Goal: Check status: Check status

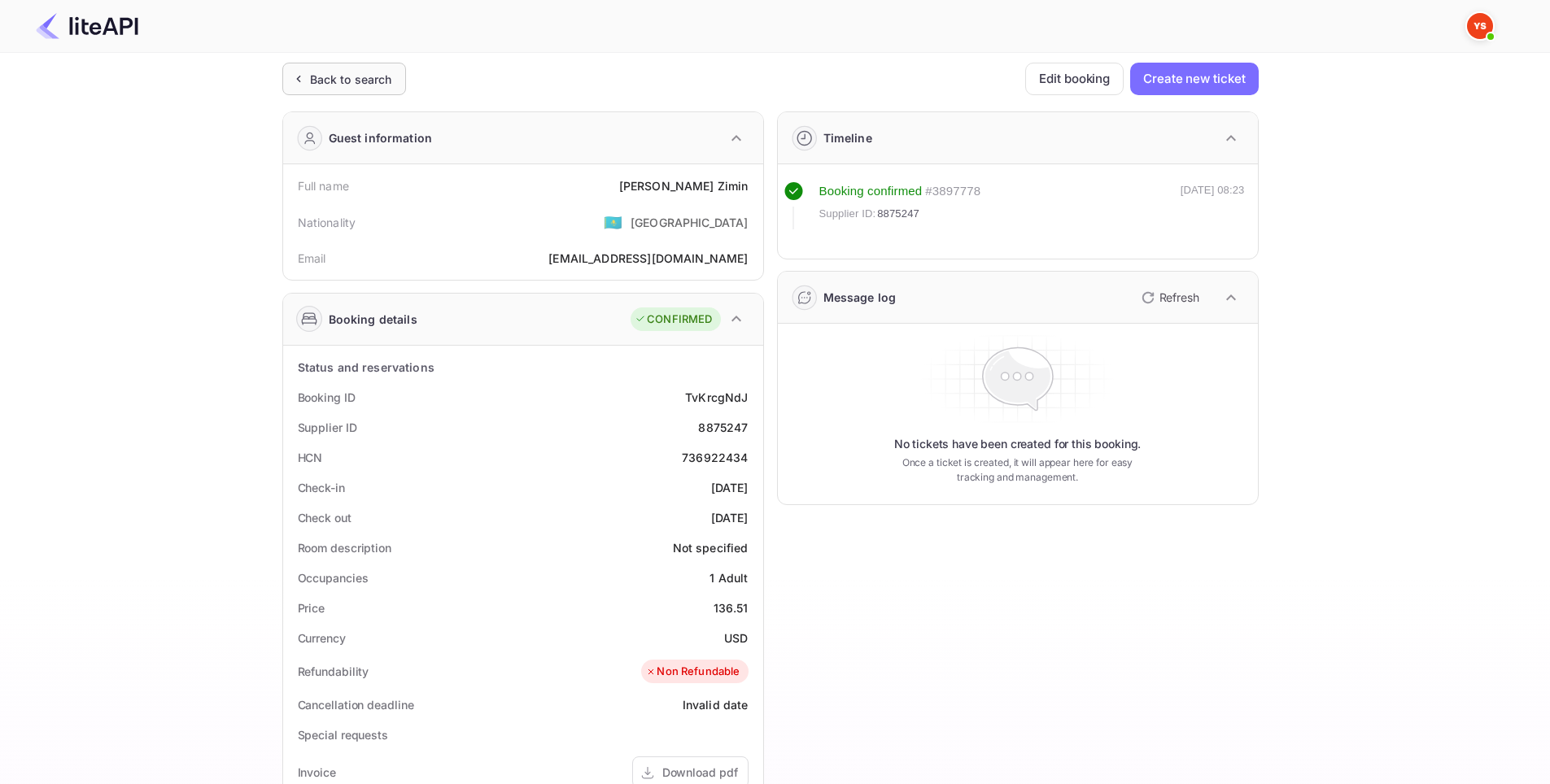
click at [336, 93] on div "Back to search" at bounding box center [344, 79] width 124 height 33
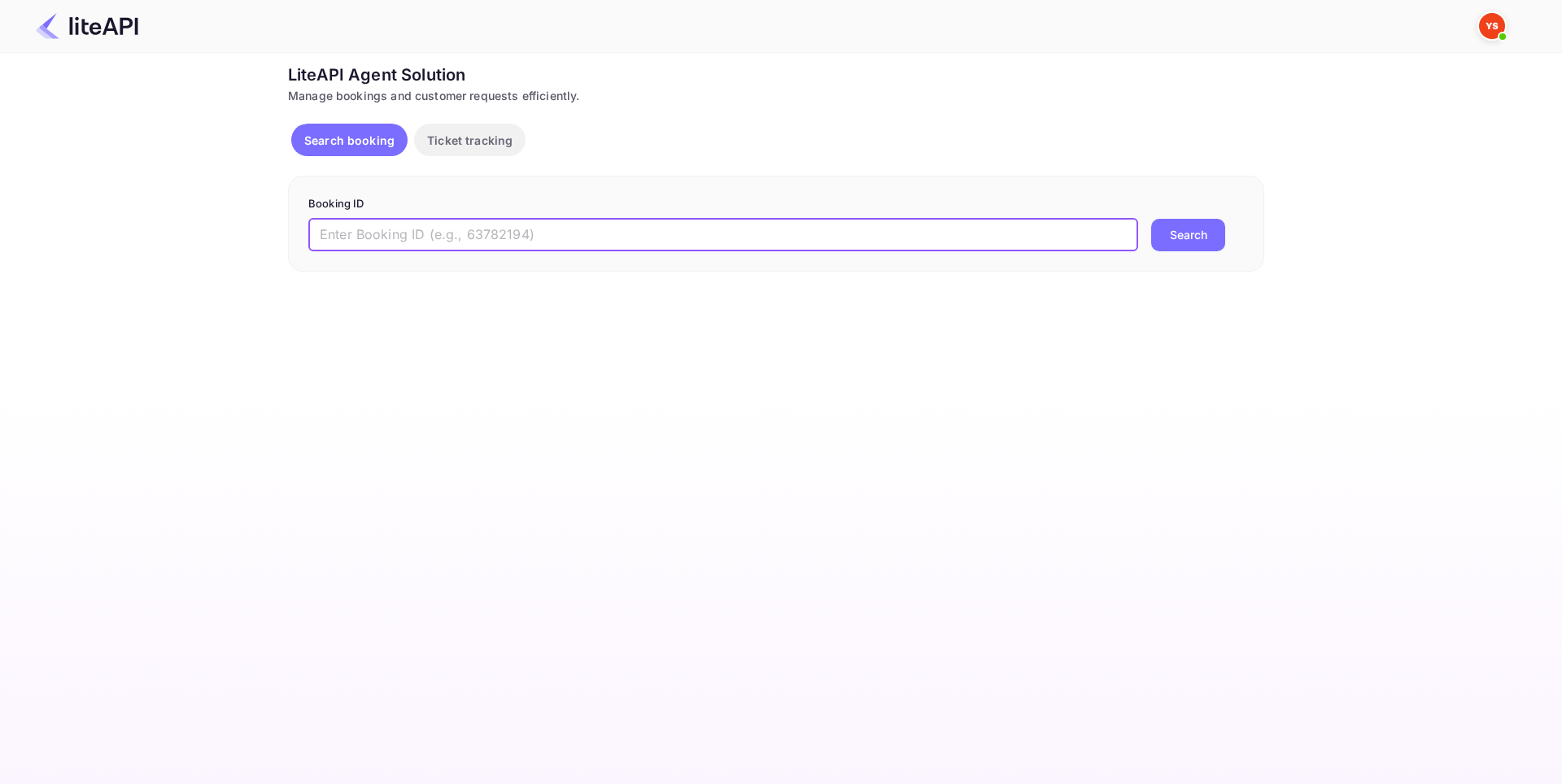
paste input "7222036"
type input "7222036"
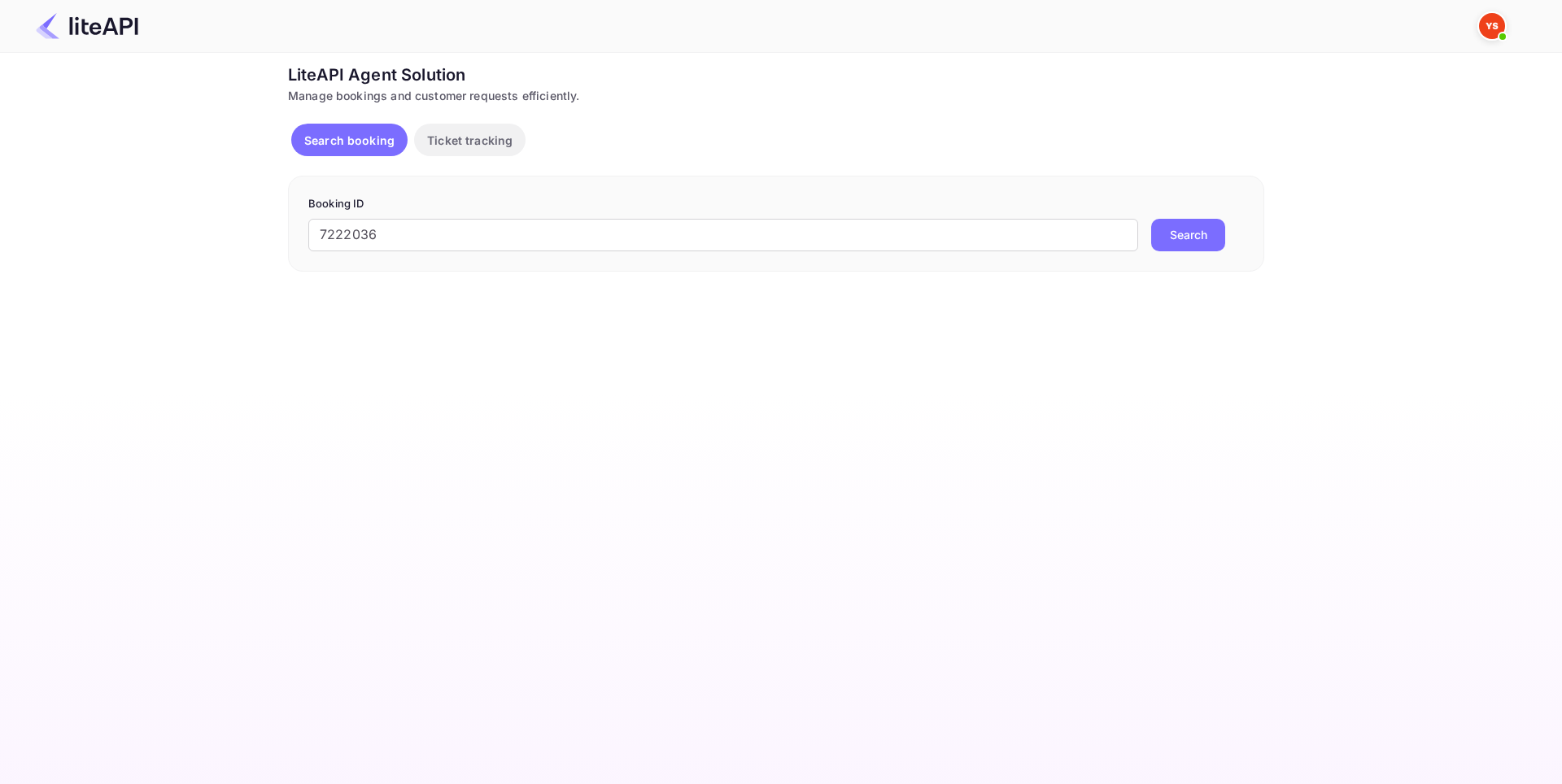
click at [1168, 225] on button "Search" at bounding box center [1188, 235] width 74 height 33
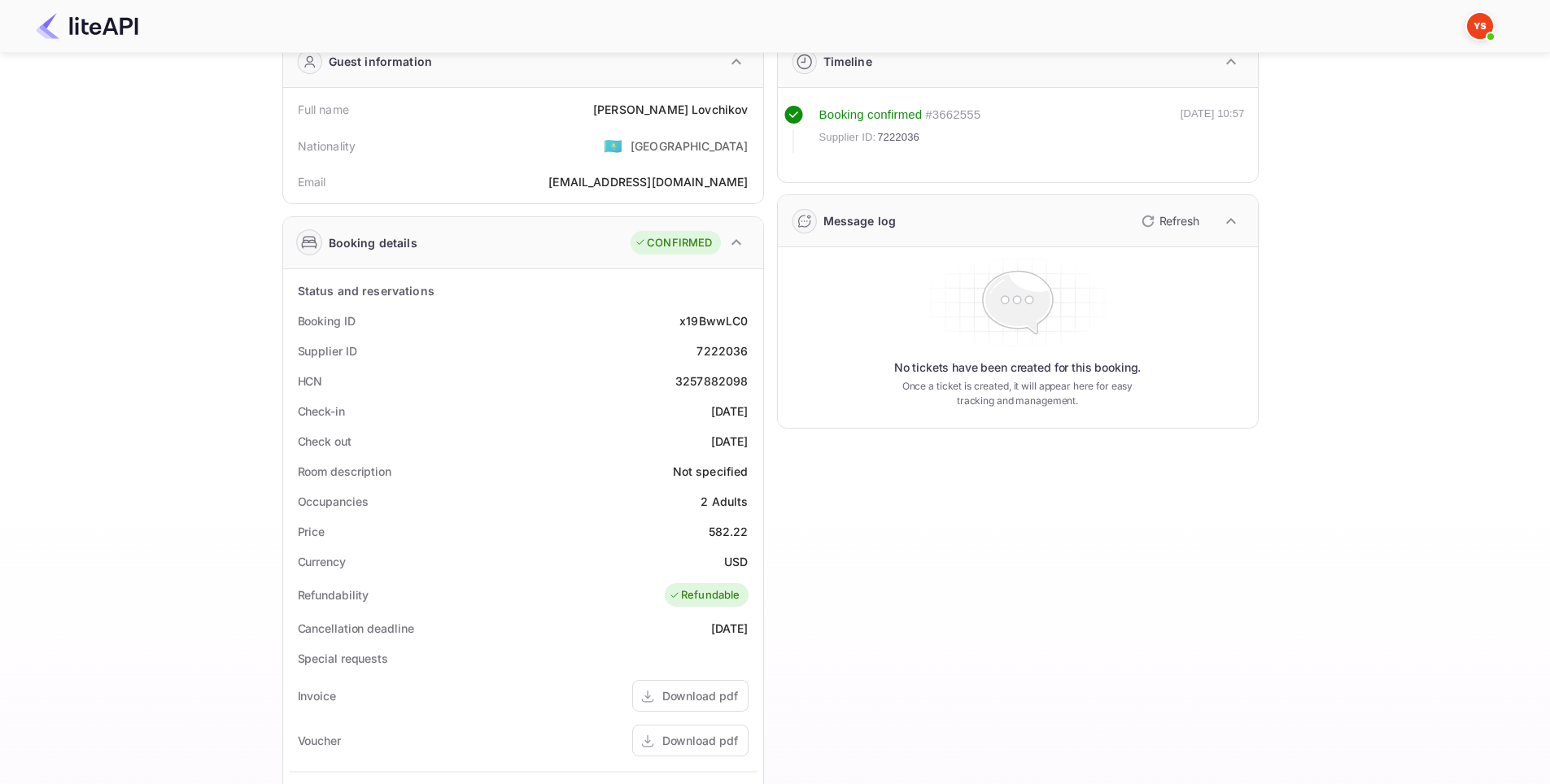
scroll to position [81, 0]
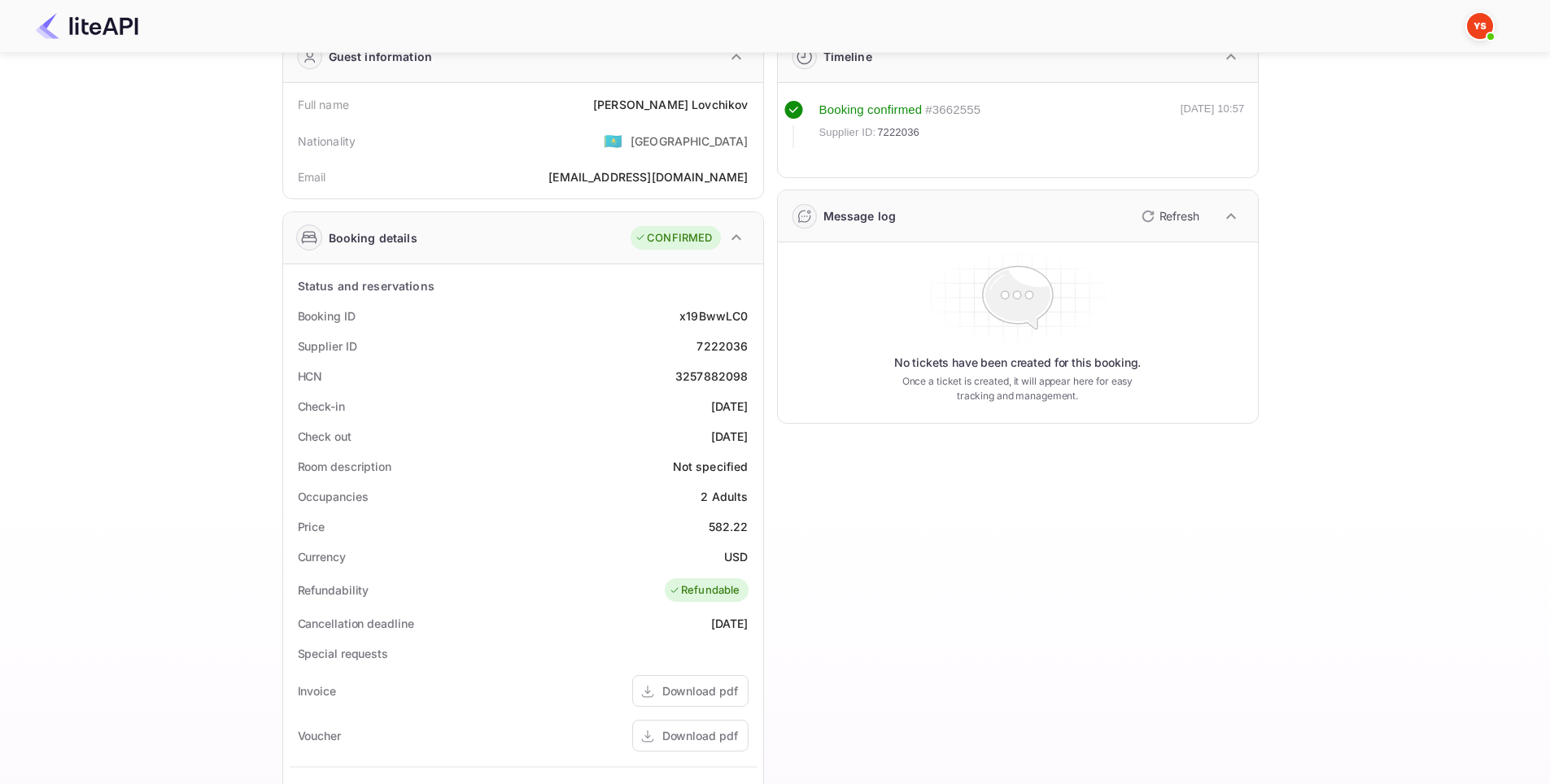
drag, startPoint x: 751, startPoint y: 410, endPoint x: 681, endPoint y: 408, distance: 70.0
click at [681, 408] on div "Check-in [DATE]" at bounding box center [523, 406] width 467 height 30
copy div "[DATE]"
click at [1095, 486] on div "Timeline Booking confirmed # 3662555 Supplier ID: 7222036 [DATE] 10:57 Message …" at bounding box center [1011, 550] width 495 height 1066
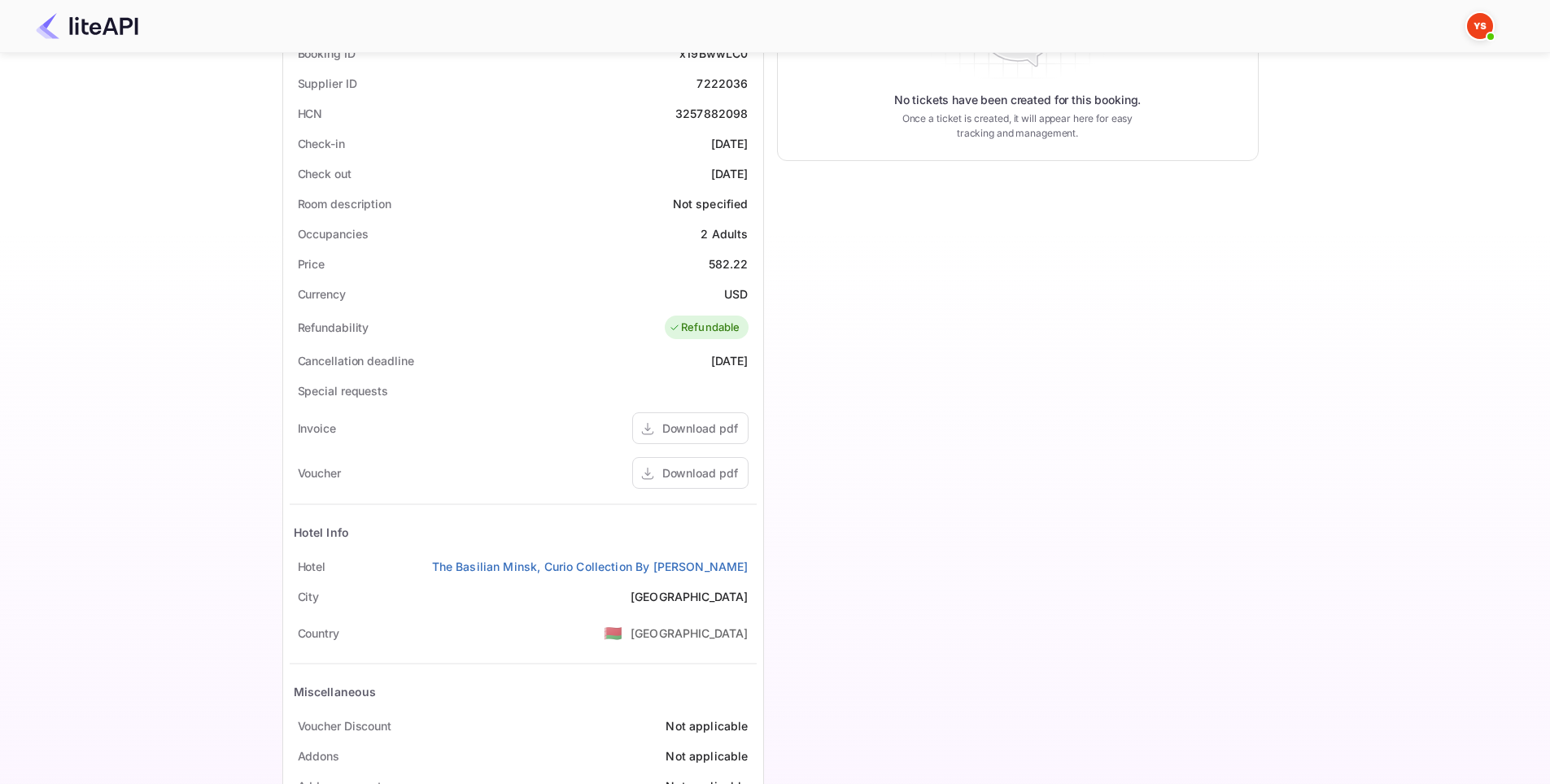
scroll to position [400, 0]
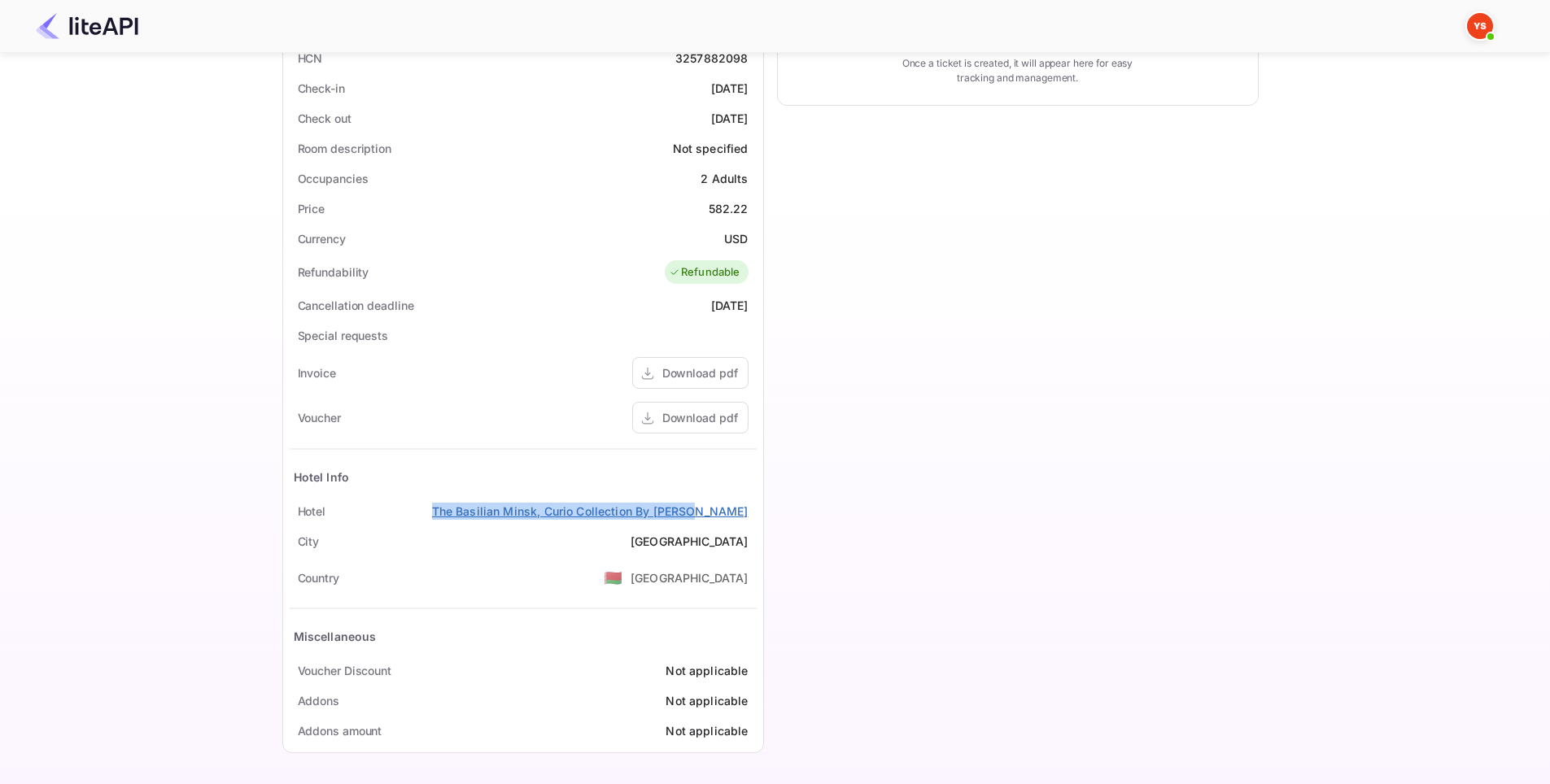
drag, startPoint x: 752, startPoint y: 514, endPoint x: 504, endPoint y: 519, distance: 248.1
click at [499, 519] on div "Hotel The Basilian Minsk, Curio Collection By [PERSON_NAME]" at bounding box center [523, 511] width 467 height 30
copy link "The Basilian Minsk, Curio Collection By [PERSON_NAME]"
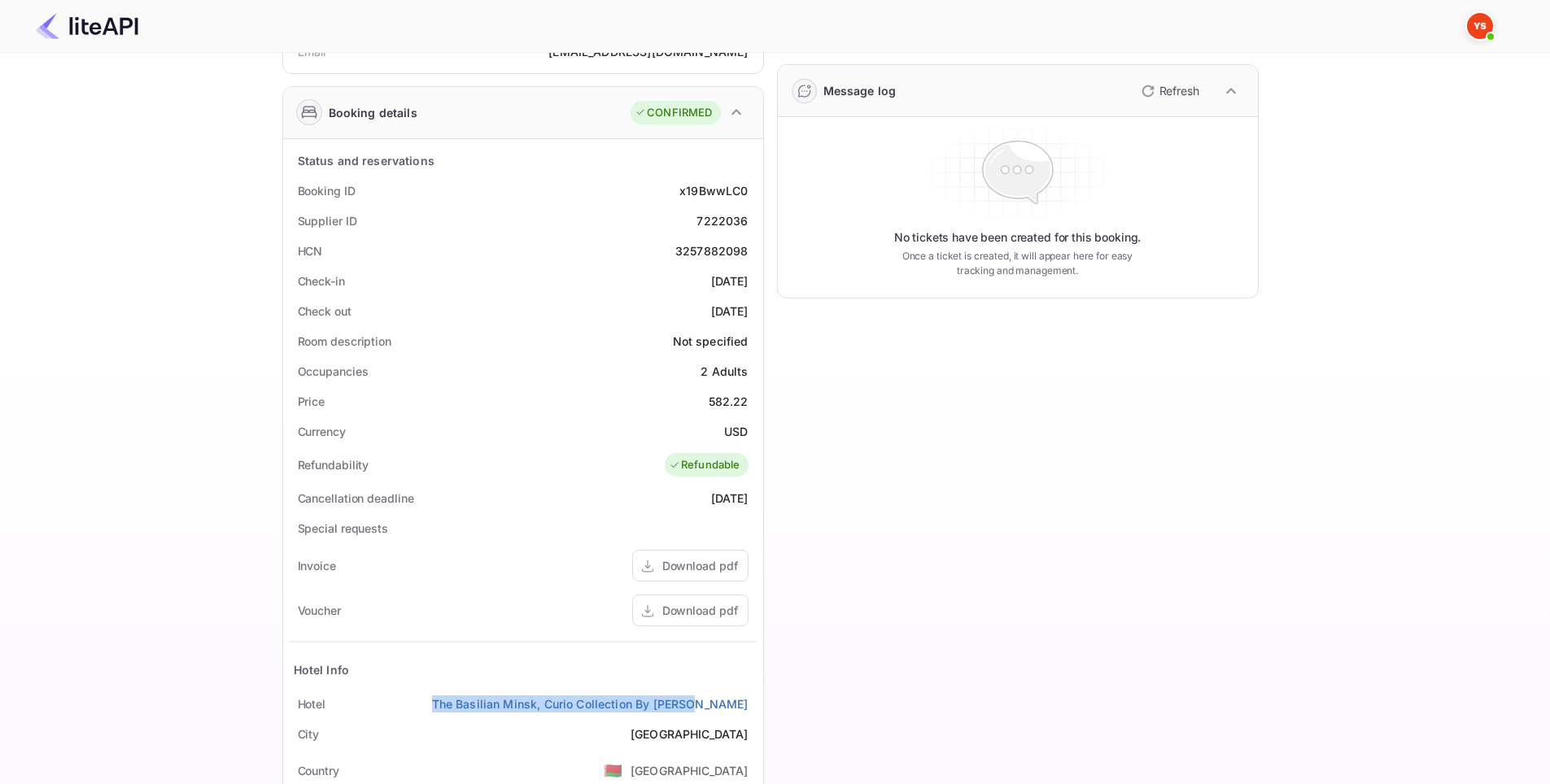
scroll to position [0, 0]
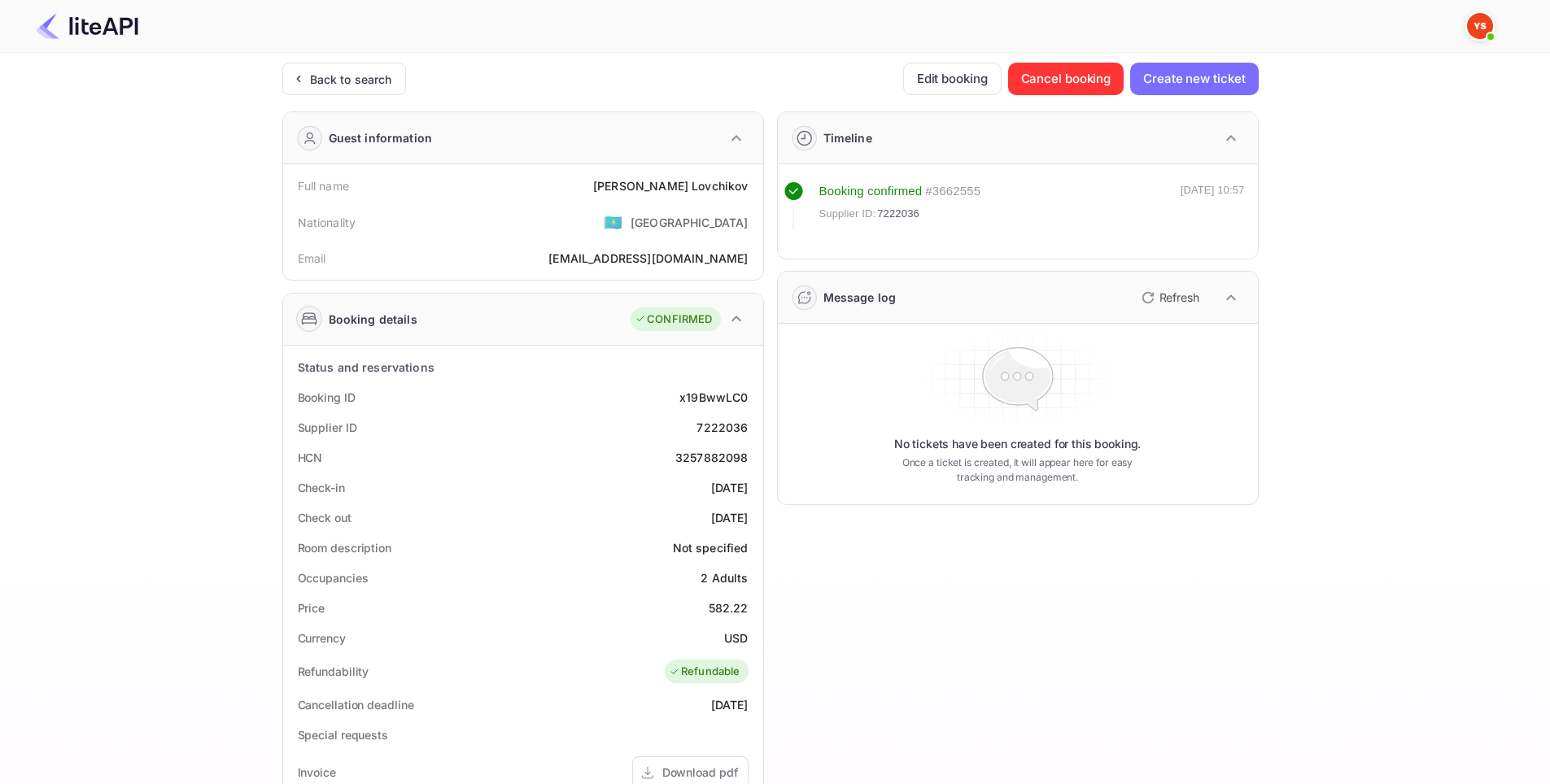
click at [897, 600] on div "Timeline Booking confirmed # 3662555 Supplier ID: 7222036 [DATE] 10:57 Message …" at bounding box center [1011, 631] width 495 height 1066
drag, startPoint x: 749, startPoint y: 192, endPoint x: 657, endPoint y: 182, distance: 92.5
click at [657, 182] on div "Full name [PERSON_NAME]" at bounding box center [523, 185] width 467 height 30
copy div "[PERSON_NAME]"
click at [377, 71] on div "Back to search" at bounding box center [351, 79] width 82 height 17
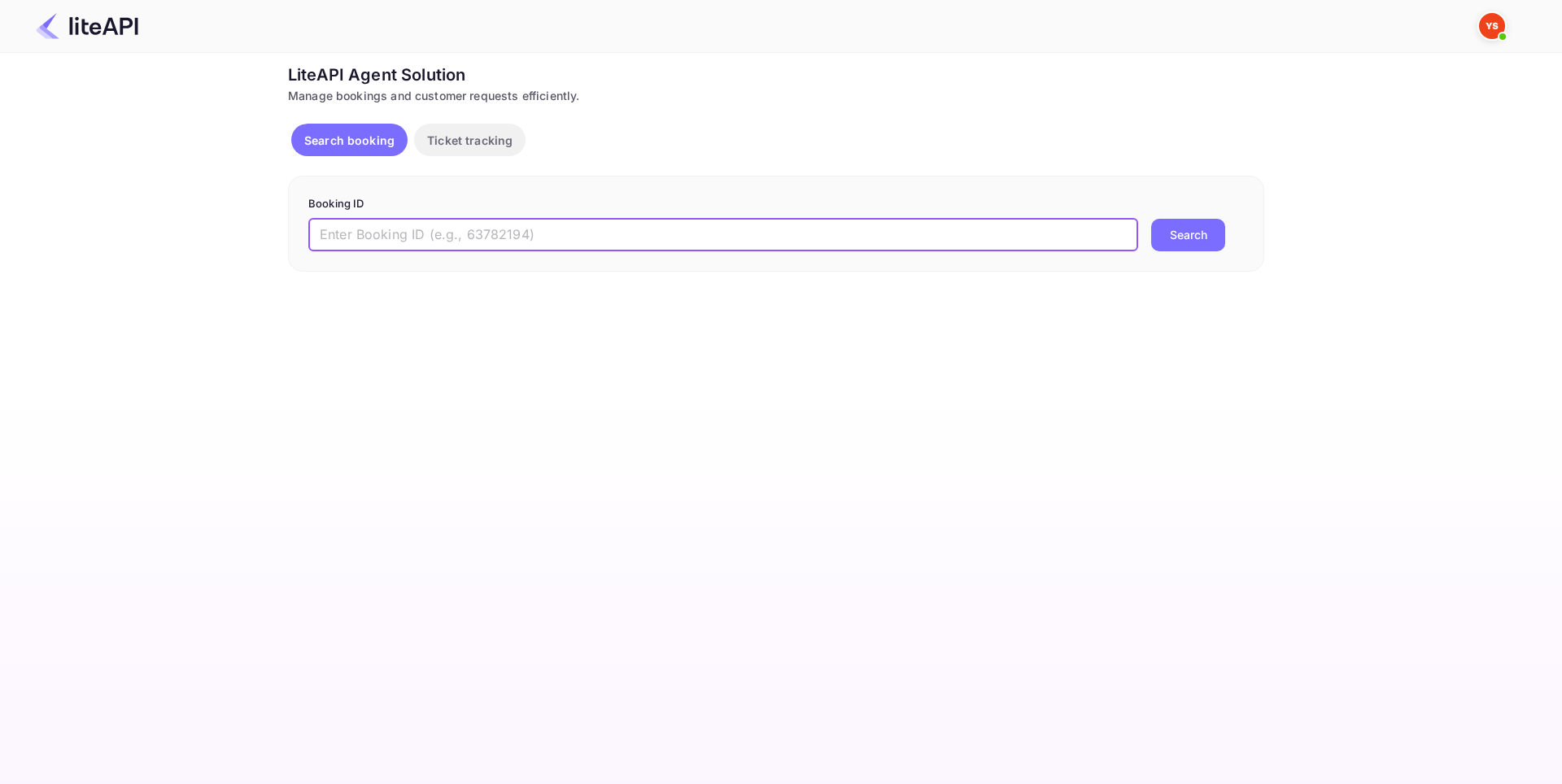
paste input "8875670"
type input "8875670"
click at [1177, 238] on button "Search" at bounding box center [1188, 235] width 74 height 33
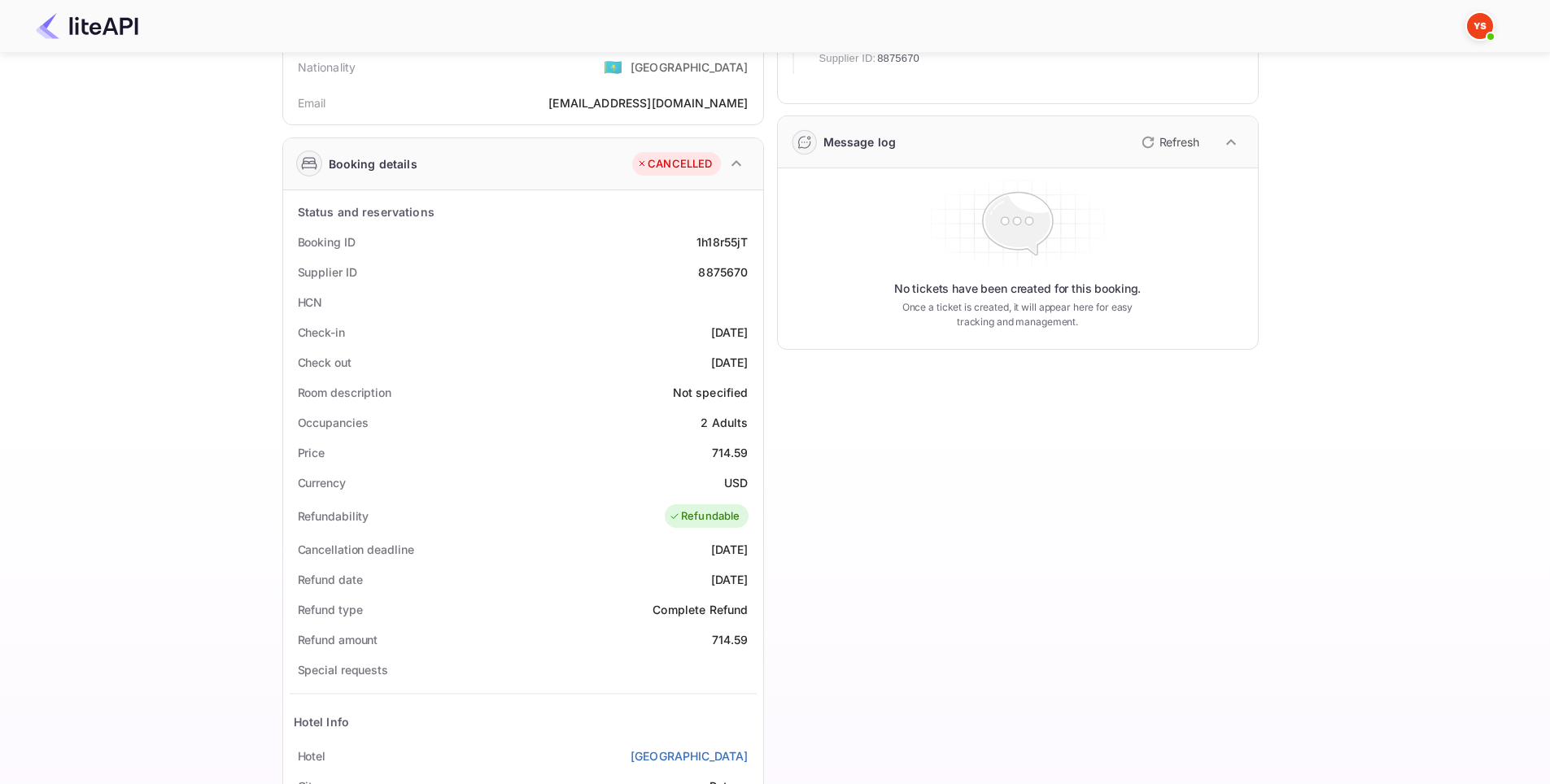
scroll to position [401, 0]
